Goal: Find specific page/section: Find specific page/section

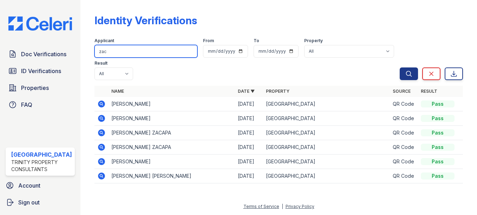
click at [110, 54] on input "zac" at bounding box center [146, 51] width 103 height 13
click at [400, 67] on button "Search" at bounding box center [409, 73] width 18 height 13
type input "zac"
click at [400, 67] on button "Search" at bounding box center [409, 73] width 18 height 13
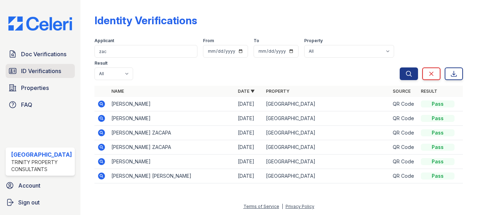
click at [63, 73] on link "ID Verifications" at bounding box center [40, 71] width 69 height 14
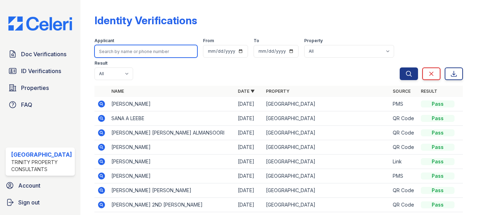
click at [130, 53] on input "search" at bounding box center [146, 51] width 103 height 13
type input "zac"
click at [400, 67] on button "Search" at bounding box center [409, 73] width 18 height 13
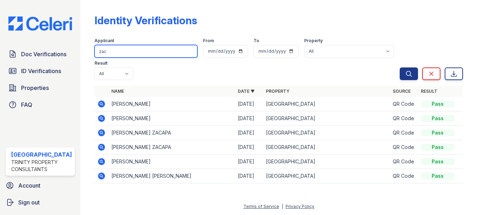
drag, startPoint x: 136, startPoint y: 55, endPoint x: 47, endPoint y: 41, distance: 89.9
click at [47, 41] on div "Doc Verifications ID Verifications Properties FAQ [GEOGRAPHIC_DATA] Trinity Pro…" at bounding box center [238, 107] width 477 height 215
type input "sibbit"
click at [400, 67] on button "Search" at bounding box center [409, 73] width 18 height 13
